Goal: Transaction & Acquisition: Download file/media

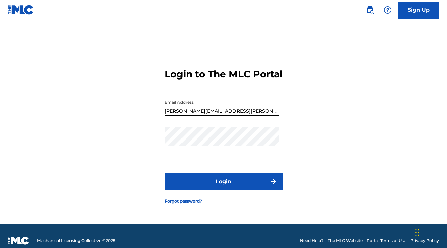
click at [227, 185] on button "Login" at bounding box center [224, 181] width 118 height 17
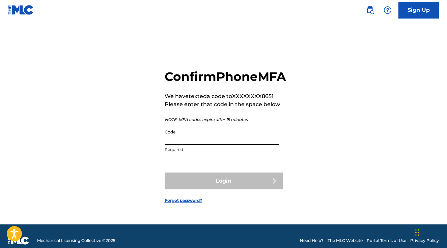
click at [235, 145] on input "Code" at bounding box center [222, 135] width 114 height 19
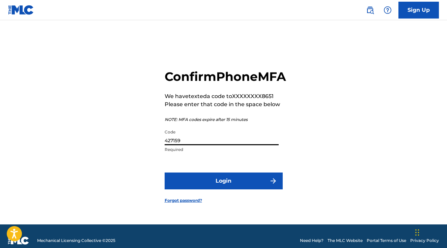
type input "427159"
click at [235, 190] on button "Login" at bounding box center [224, 181] width 118 height 17
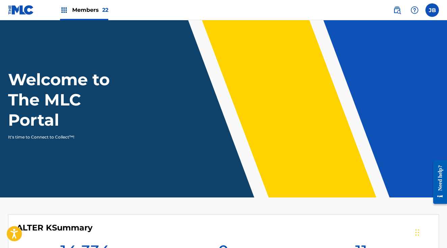
click at [94, 13] on span "Members 22" at bounding box center [90, 10] width 36 height 8
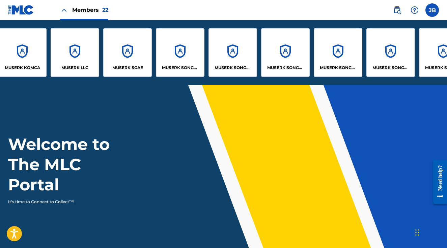
scroll to position [0, 380]
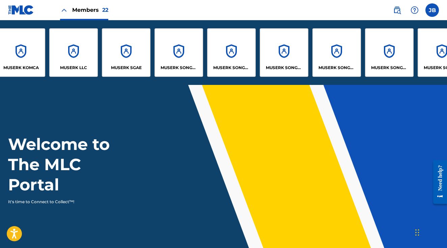
click at [127, 45] on div "MUSERK SGAE" at bounding box center [126, 52] width 49 height 49
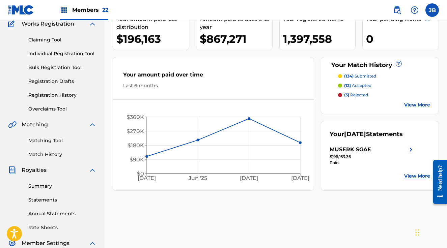
scroll to position [170, 0]
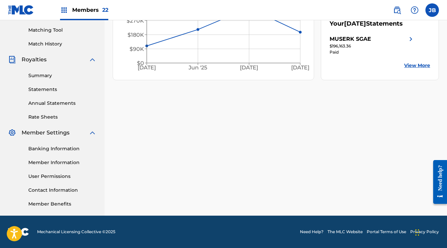
click at [39, 90] on link "Statements" at bounding box center [62, 89] width 68 height 7
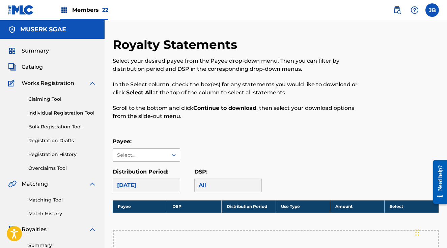
click at [142, 160] on div "Select..." at bounding box center [140, 155] width 55 height 13
drag, startPoint x: 146, startPoint y: 176, endPoint x: 151, endPoint y: 176, distance: 4.7
click at [146, 176] on div "MUSERK SGAE" at bounding box center [146, 170] width 67 height 17
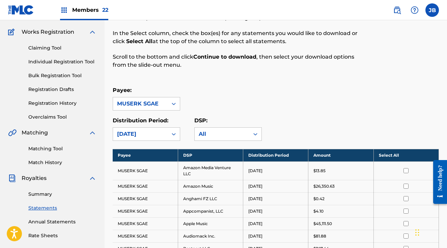
scroll to position [68, 0]
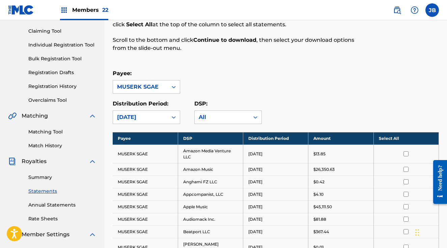
drag, startPoint x: 405, startPoint y: 138, endPoint x: 402, endPoint y: 142, distance: 4.8
click at [405, 138] on th "Select All" at bounding box center [406, 138] width 65 height 12
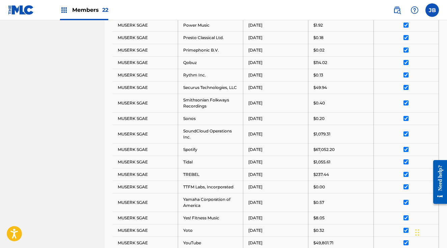
scroll to position [709, 0]
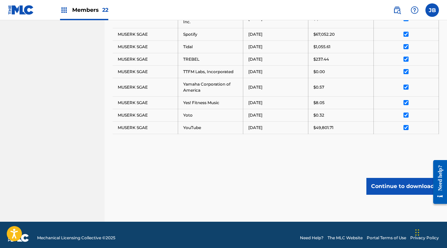
click at [388, 179] on button "Continue to download" at bounding box center [403, 186] width 73 height 17
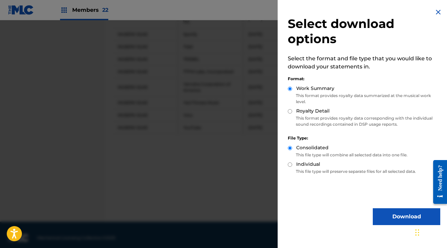
click at [288, 110] on input "Royalty Detail" at bounding box center [290, 111] width 4 height 4
radio input "true"
click at [387, 208] on div "Select download options Select the format and file type that you would like to …" at bounding box center [364, 117] width 173 height 234
click at [388, 213] on button "Download" at bounding box center [407, 217] width 68 height 17
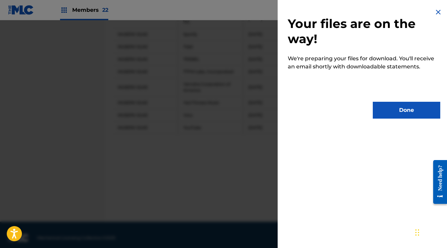
click at [391, 109] on button "Done" at bounding box center [407, 110] width 68 height 17
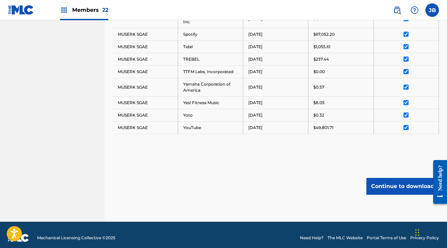
click at [96, 9] on span "Members 22" at bounding box center [90, 10] width 36 height 8
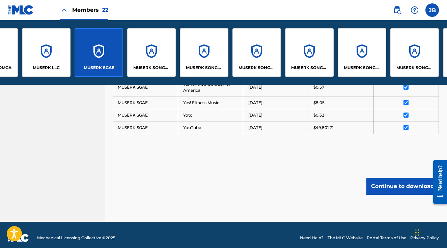
scroll to position [771, 0]
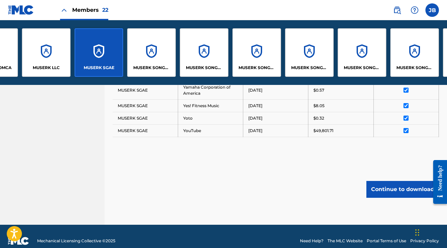
click at [158, 54] on div "MUSERK SONGS OF CHECKPOINT" at bounding box center [151, 52] width 49 height 49
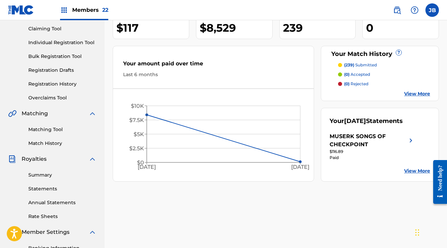
scroll to position [65, 0]
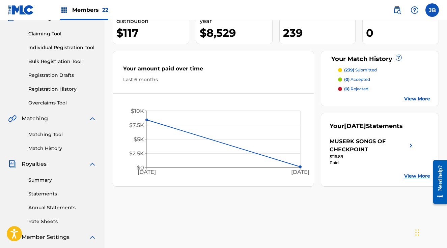
click at [425, 99] on link "View More" at bounding box center [417, 99] width 26 height 7
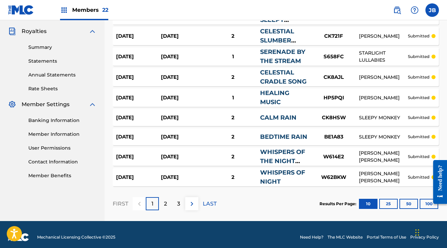
scroll to position [195, 0]
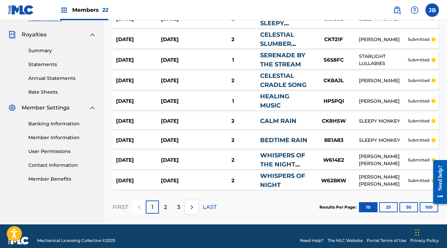
click at [165, 209] on p "2" at bounding box center [165, 208] width 3 height 8
click at [180, 208] on div "3" at bounding box center [178, 207] width 13 height 13
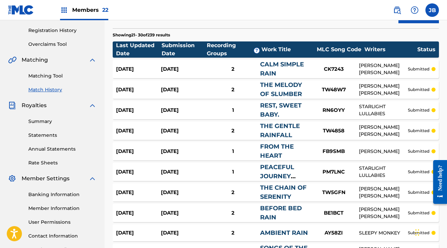
scroll to position [205, 0]
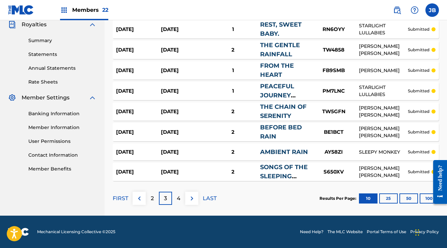
click at [42, 141] on link "User Permissions" at bounding box center [62, 141] width 68 height 7
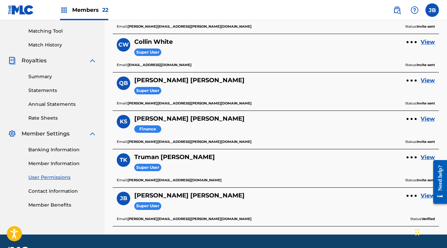
scroll to position [170, 0]
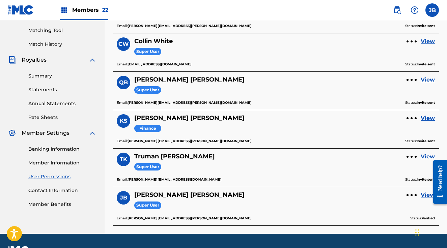
click at [54, 161] on link "Member Information" at bounding box center [62, 163] width 68 height 7
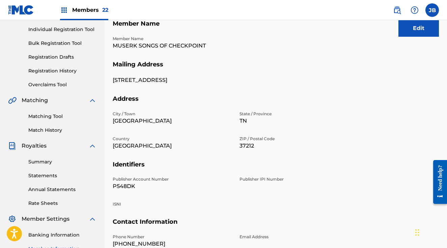
scroll to position [84, 0]
click at [123, 185] on p "P548DK" at bounding box center [172, 186] width 119 height 8
copy p "P548DK"
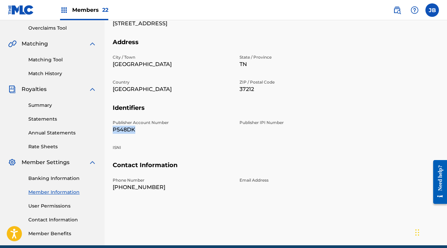
scroll to position [152, 0]
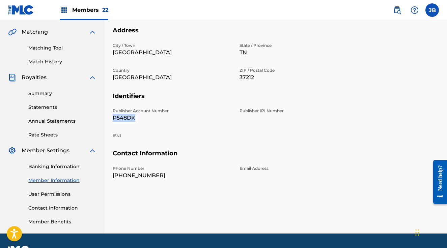
click at [49, 107] on link "Statements" at bounding box center [62, 107] width 68 height 7
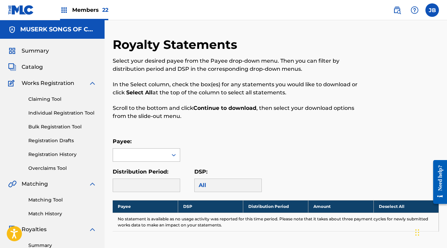
click at [160, 161] on div at bounding box center [140, 155] width 55 height 13
click at [155, 174] on div "MUSERK SONGS OF CHECKPOINT" at bounding box center [146, 174] width 67 height 25
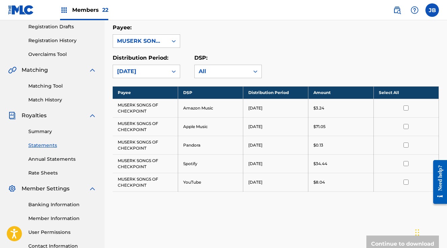
scroll to position [123, 0]
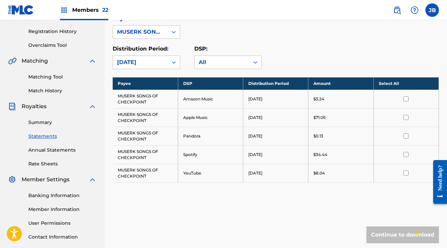
click at [407, 81] on th "Select All" at bounding box center [406, 83] width 65 height 12
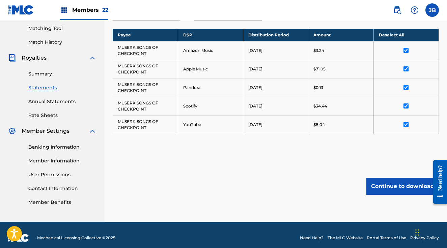
scroll to position [173, 0]
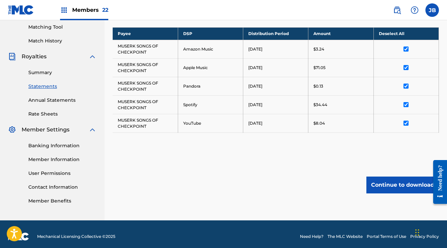
click at [389, 187] on button "Continue to download" at bounding box center [403, 185] width 73 height 17
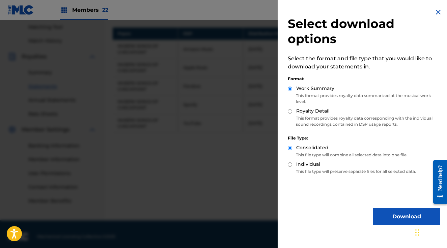
drag, startPoint x: 289, startPoint y: 110, endPoint x: 303, endPoint y: 126, distance: 22.0
click at [289, 110] on input "Royalty Detail" at bounding box center [290, 111] width 4 height 4
radio input "true"
click at [382, 214] on button "Download" at bounding box center [407, 217] width 68 height 17
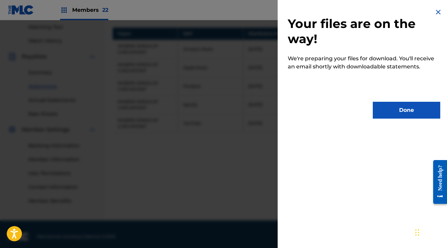
click at [379, 107] on button "Done" at bounding box center [407, 110] width 68 height 17
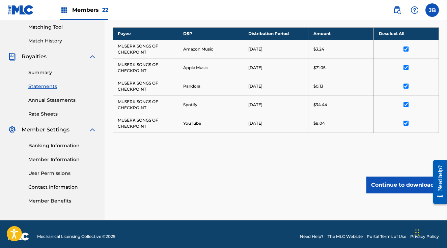
click at [77, 5] on div "Members 22" at bounding box center [84, 10] width 48 height 20
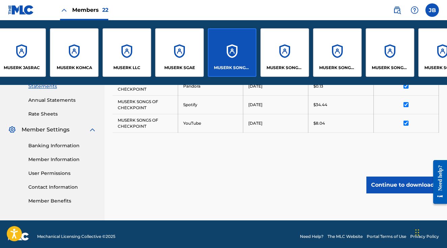
scroll to position [0, 329]
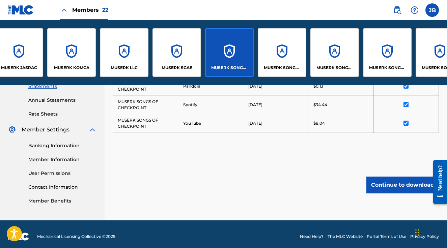
click at [276, 52] on div "MUSERK SONGS OF COLLAB ASIA" at bounding box center [282, 52] width 49 height 49
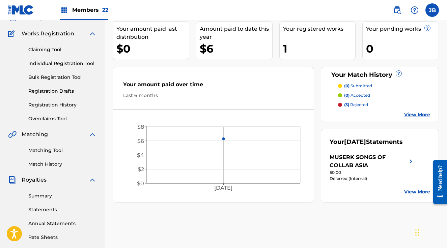
scroll to position [51, 0]
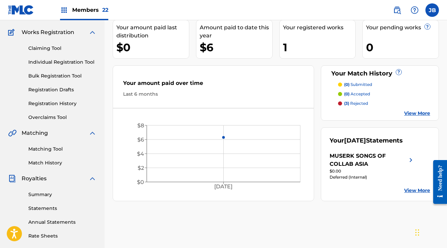
click at [41, 206] on link "Statements" at bounding box center [62, 208] width 68 height 7
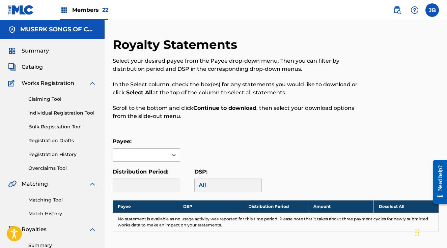
click at [155, 159] on div at bounding box center [140, 155] width 55 height 13
click at [148, 176] on div "MUSERK SONGS OF COLLAB ASIA" at bounding box center [146, 174] width 67 height 25
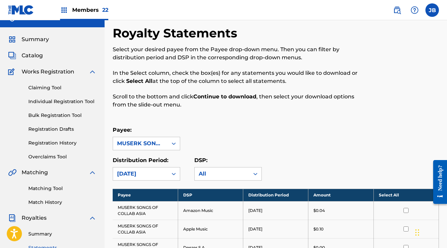
click at [410, 194] on th "Select All" at bounding box center [406, 195] width 65 height 12
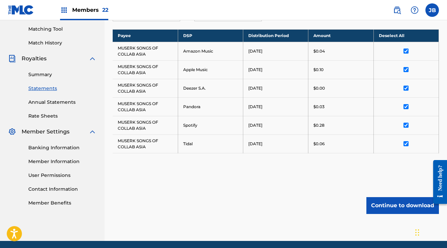
scroll to position [196, 0]
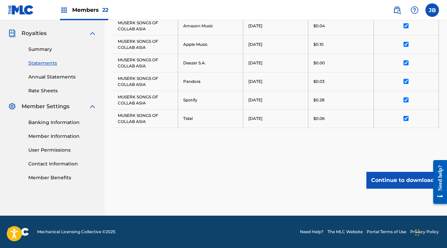
click at [382, 181] on button "Continue to download" at bounding box center [403, 180] width 73 height 17
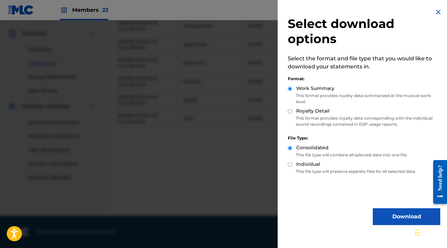
click at [290, 113] on input "Royalty Detail" at bounding box center [290, 111] width 4 height 4
radio input "true"
click at [386, 213] on button "Download" at bounding box center [407, 217] width 68 height 17
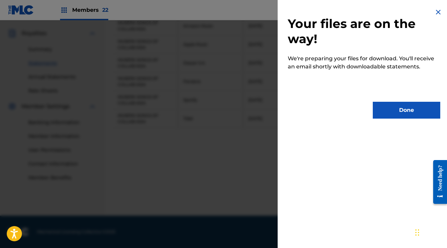
click at [396, 113] on button "Done" at bounding box center [407, 110] width 68 height 17
